Goal: Find specific page/section: Find specific page/section

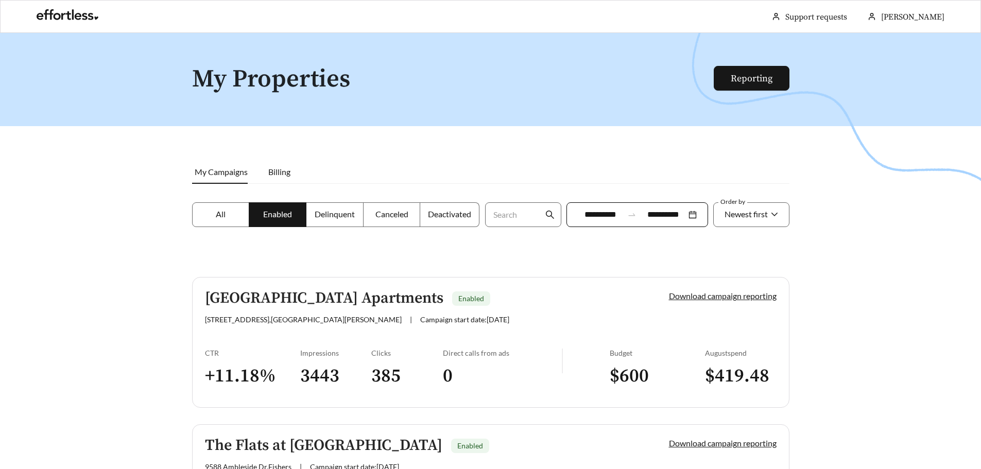
click at [219, 216] on span "All" at bounding box center [221, 214] width 10 height 10
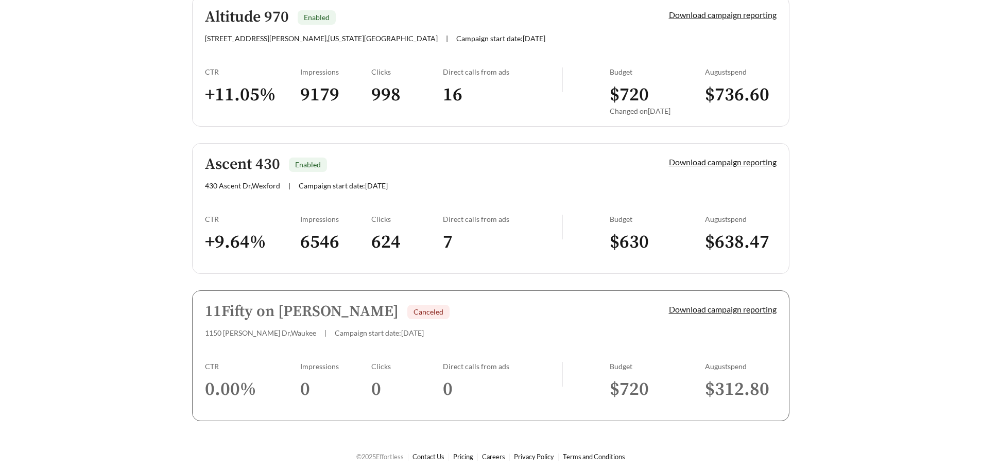
scroll to position [1023, 0]
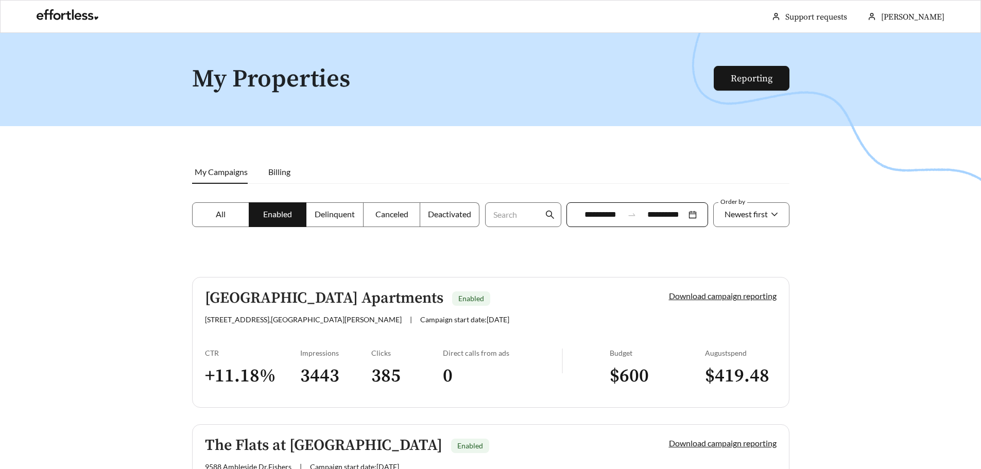
click at [234, 214] on label "All" at bounding box center [221, 214] width 58 height 25
